Goal: Communication & Community: Connect with others

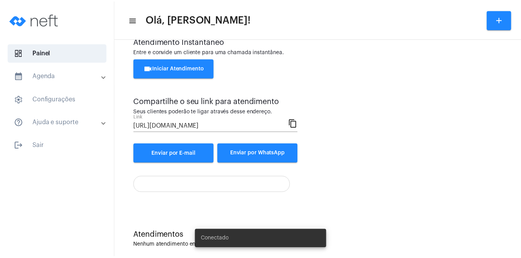
scroll to position [31, 0]
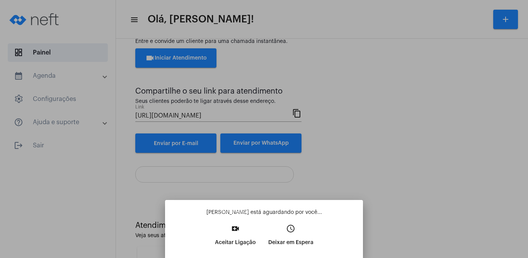
click at [231, 239] on p "Aceitar Ligação" at bounding box center [235, 242] width 41 height 14
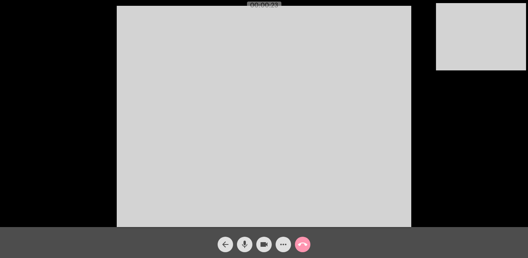
click at [228, 60] on video at bounding box center [264, 116] width 294 height 221
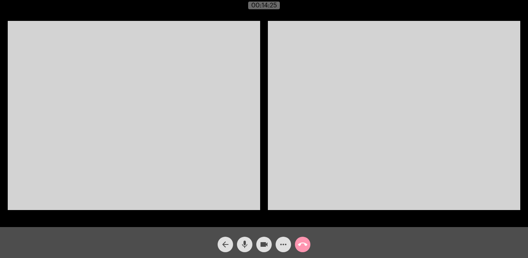
click at [285, 245] on mat-icon "more_horiz" at bounding box center [283, 244] width 9 height 9
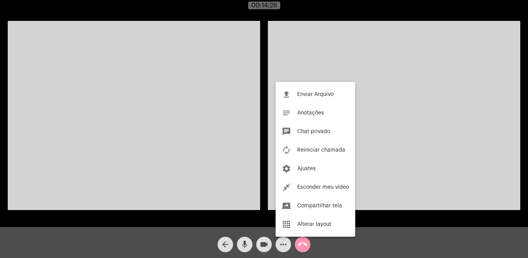
click at [260, 227] on div at bounding box center [264, 129] width 528 height 258
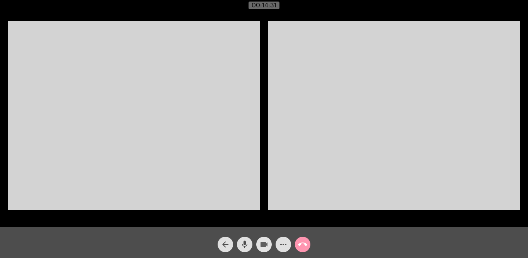
click at [263, 241] on mat-icon "videocam" at bounding box center [263, 244] width 9 height 9
click at [263, 241] on mat-icon "videocam_off" at bounding box center [263, 244] width 9 height 9
click at [285, 246] on mat-icon "more_horiz" at bounding box center [283, 244] width 9 height 9
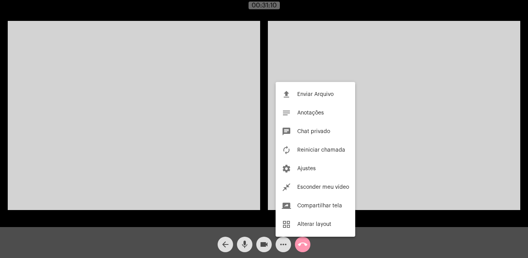
click at [265, 246] on div at bounding box center [264, 129] width 528 height 258
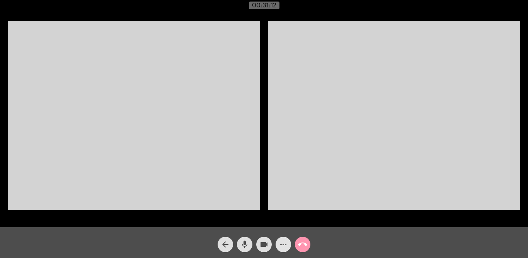
click at [282, 245] on mat-icon "more_horiz" at bounding box center [283, 244] width 9 height 9
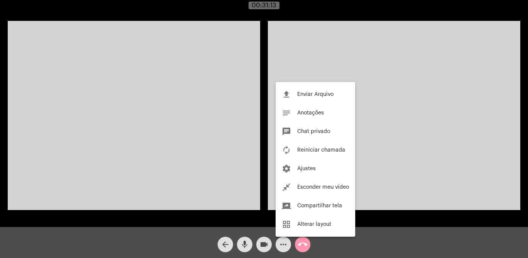
click at [265, 244] on div at bounding box center [264, 129] width 528 height 258
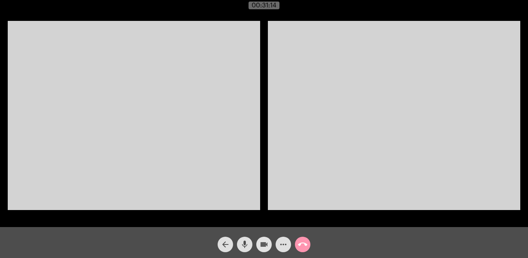
click at [265, 244] on mat-icon "videocam" at bounding box center [263, 244] width 9 height 9
click at [265, 244] on mat-icon "videocam_off" at bounding box center [263, 244] width 9 height 9
click at [306, 245] on mat-icon "call_end" at bounding box center [302, 244] width 9 height 9
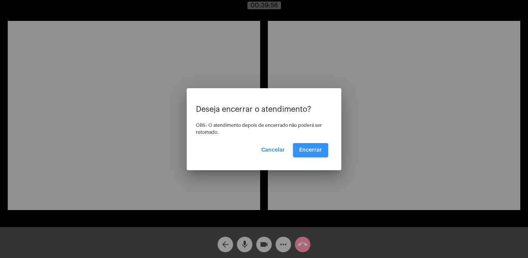
click at [305, 148] on span "Encerrar" at bounding box center [310, 149] width 23 height 5
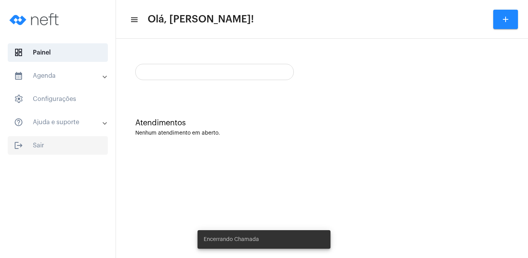
click at [36, 147] on span "logout Sair" at bounding box center [58, 145] width 100 height 19
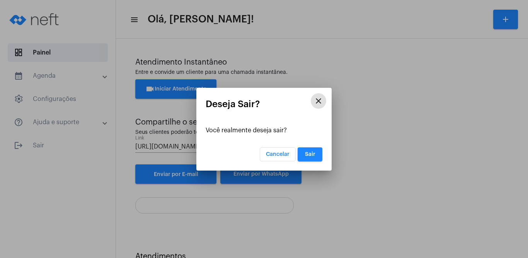
click at [309, 151] on span "Sair" at bounding box center [310, 153] width 10 height 5
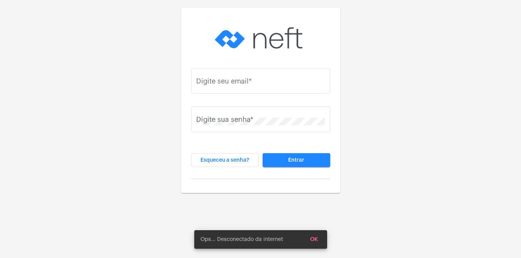
click at [318, 236] on button "OK" at bounding box center [314, 239] width 20 height 14
